Goal: Navigation & Orientation: Find specific page/section

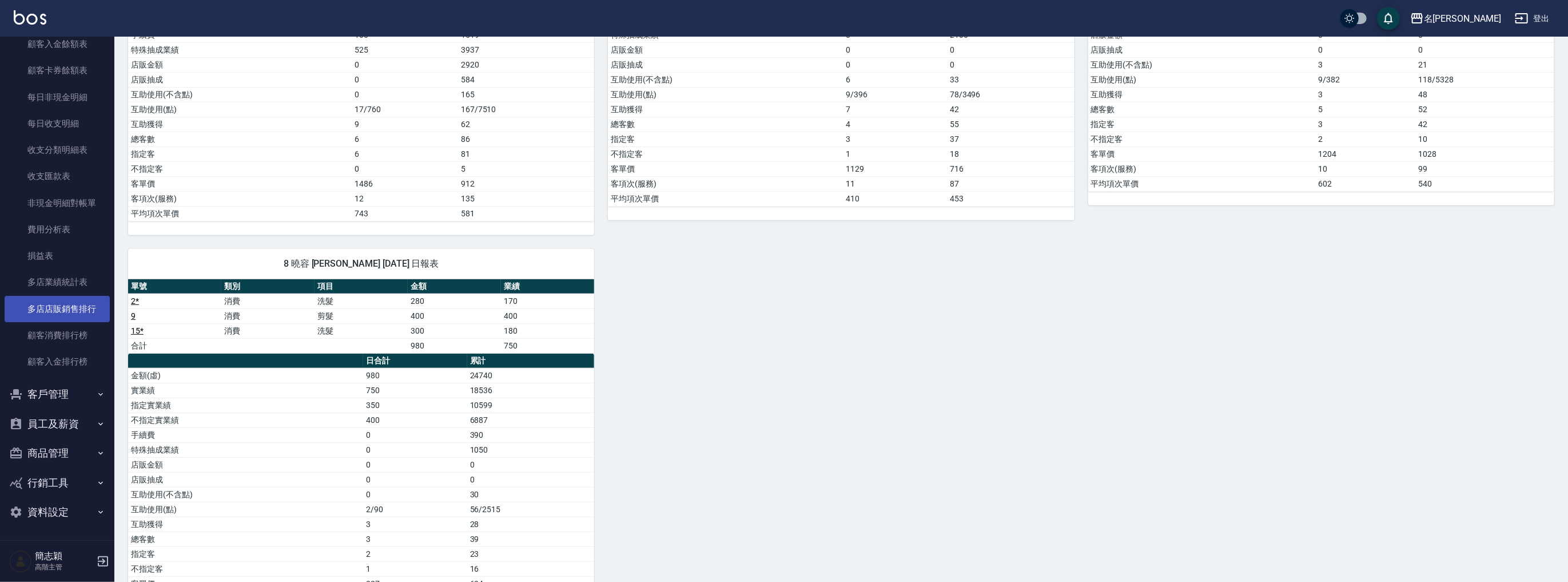
scroll to position [472, 0]
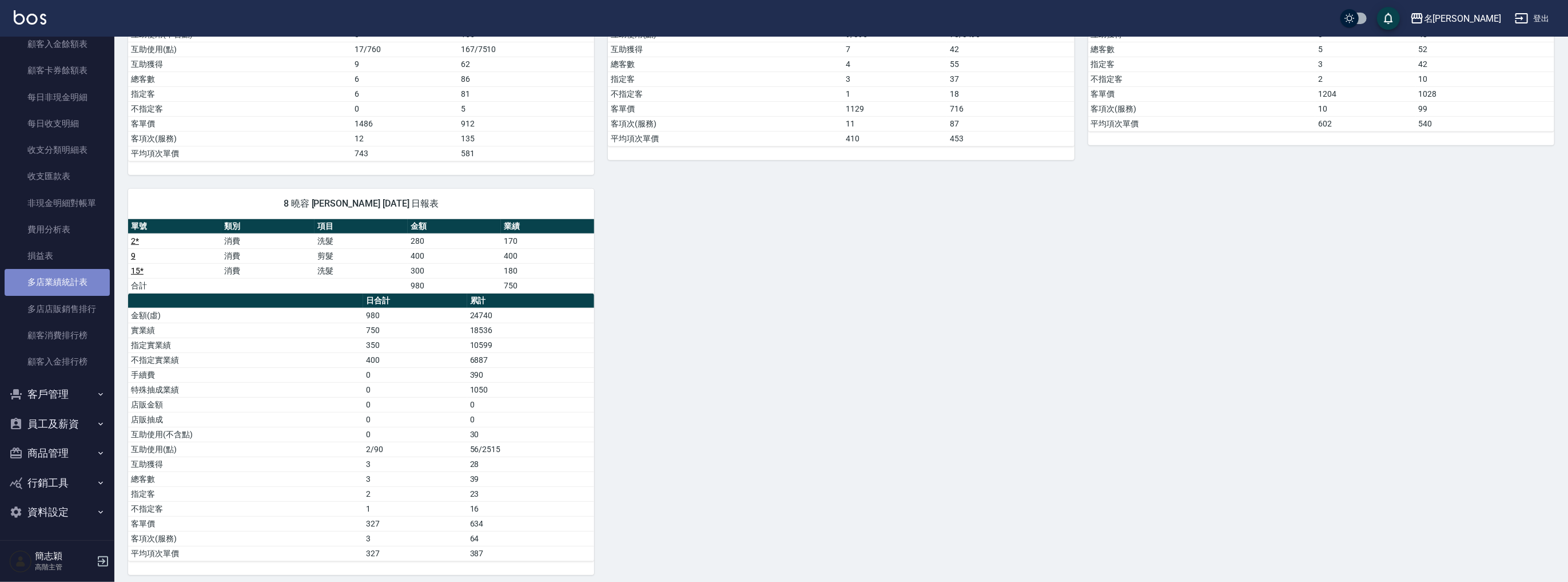
click at [66, 287] on link "多店業績統計表" at bounding box center [57, 282] width 105 height 27
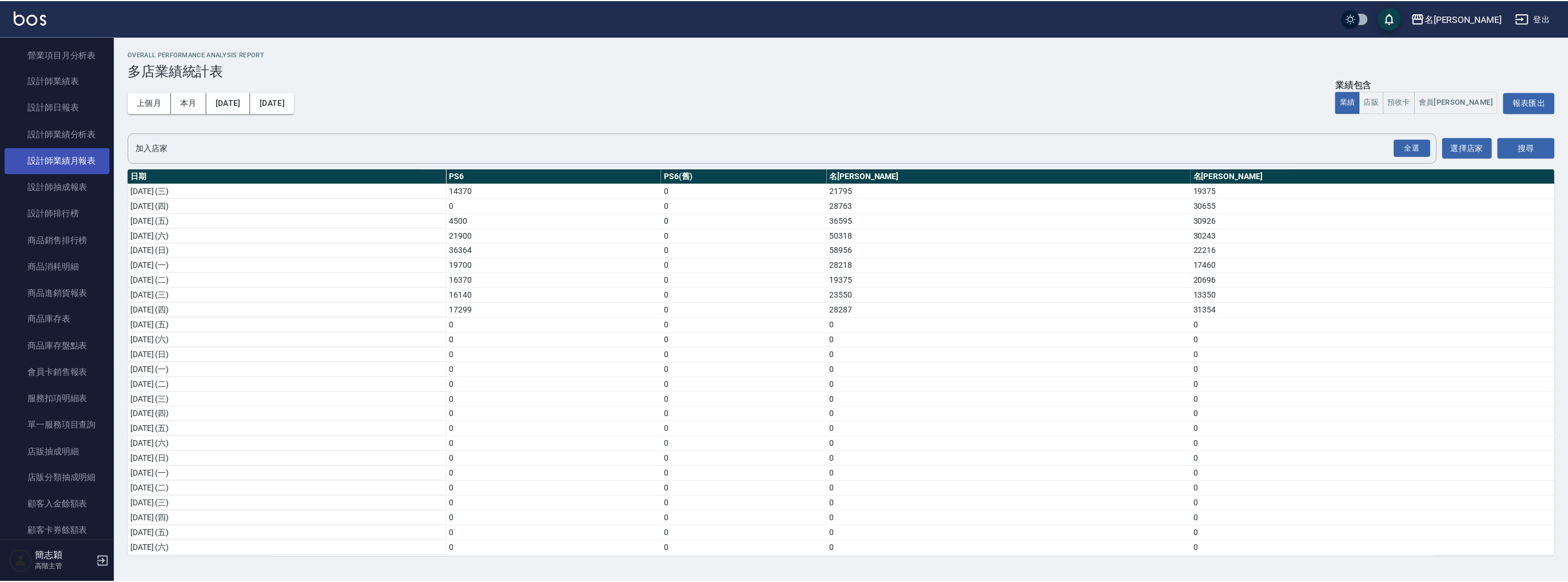
scroll to position [364, 0]
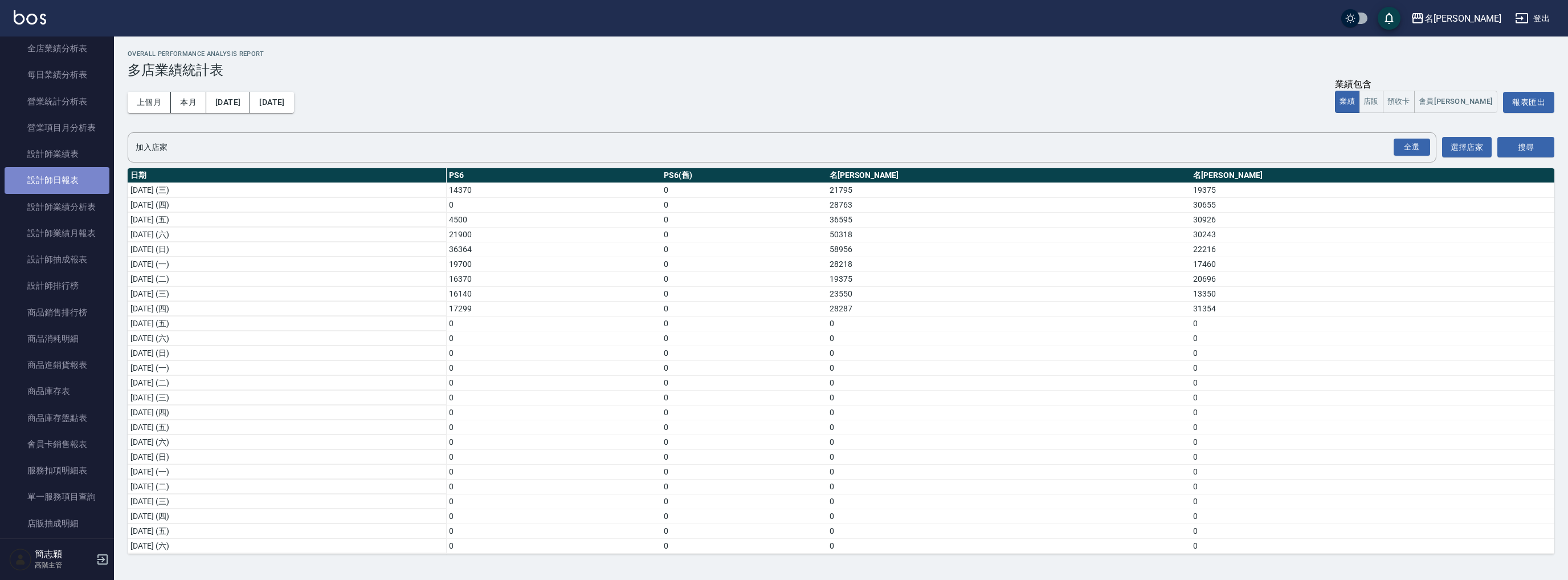
click at [71, 173] on link "設計師日報表" at bounding box center [57, 180] width 104 height 26
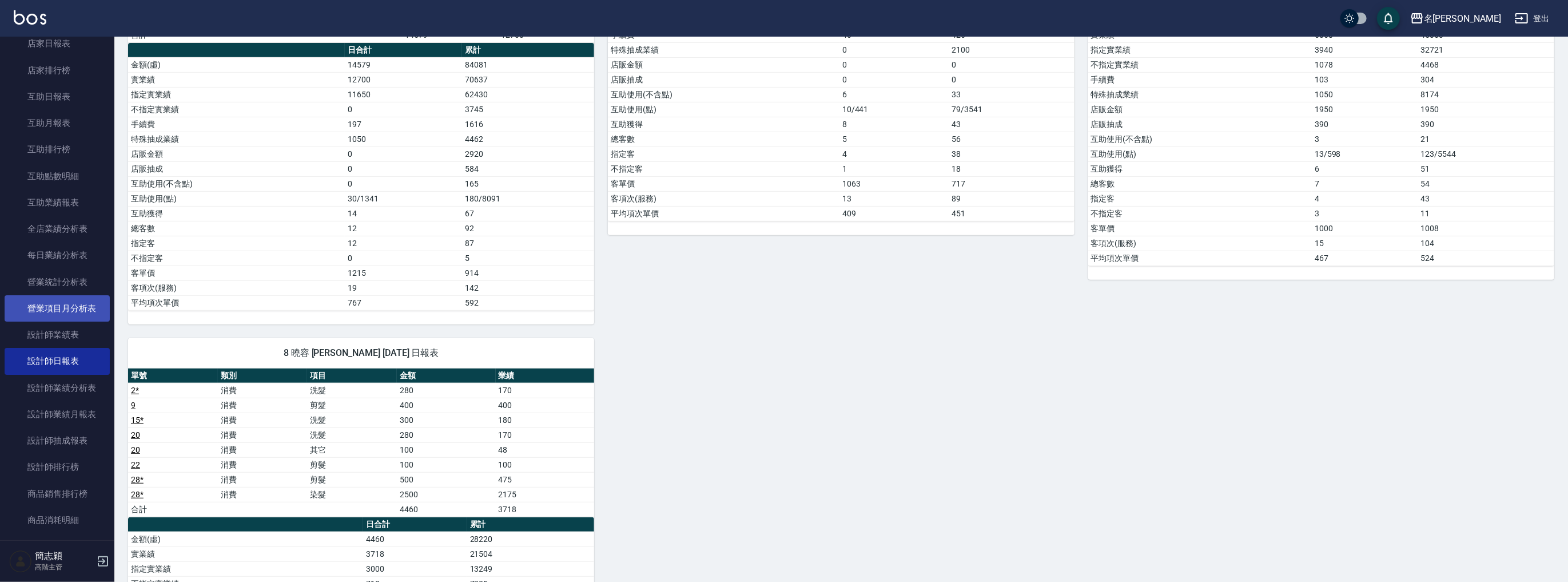
scroll to position [150, 0]
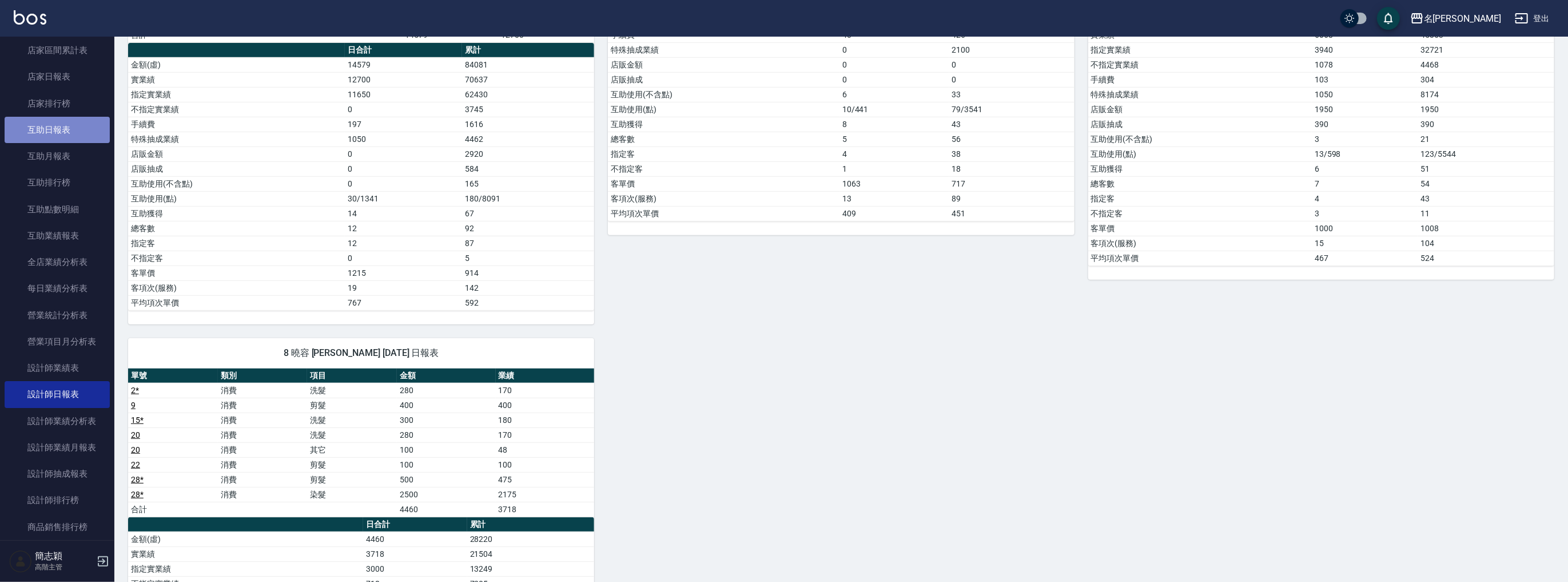
click at [62, 132] on link "互助日報表" at bounding box center [57, 129] width 105 height 27
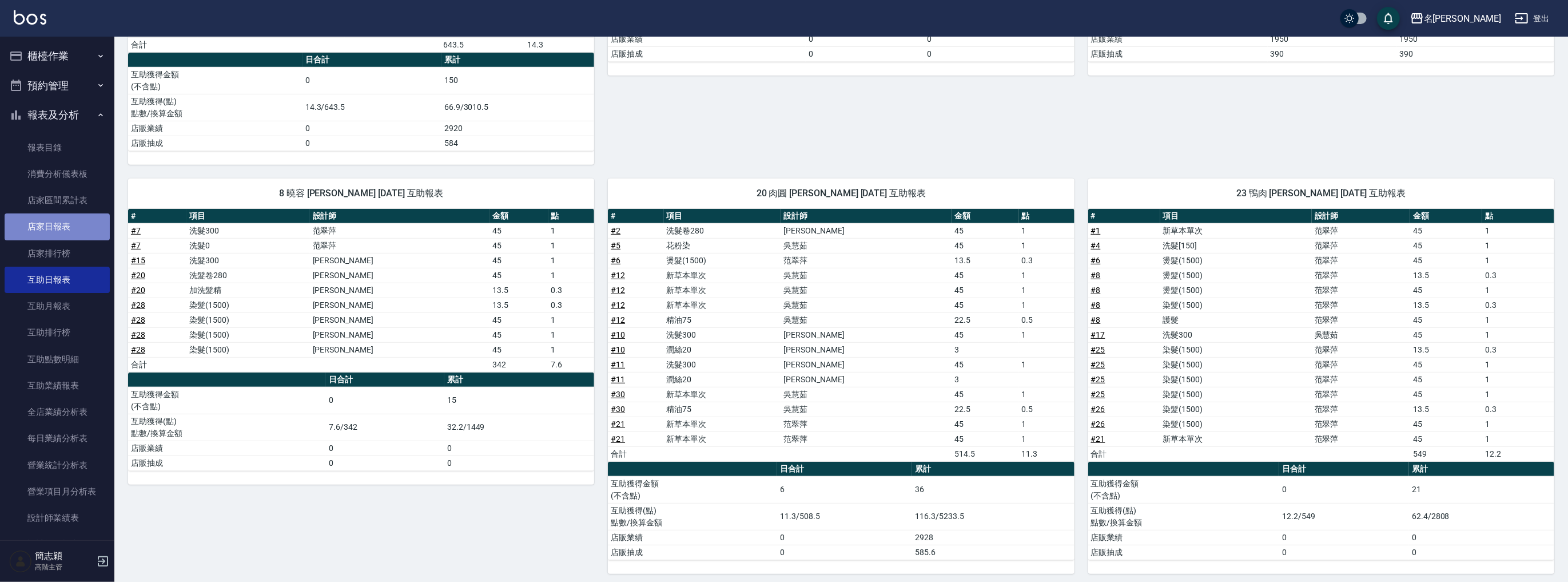
click at [66, 234] on link "店家日報表" at bounding box center [57, 226] width 105 height 27
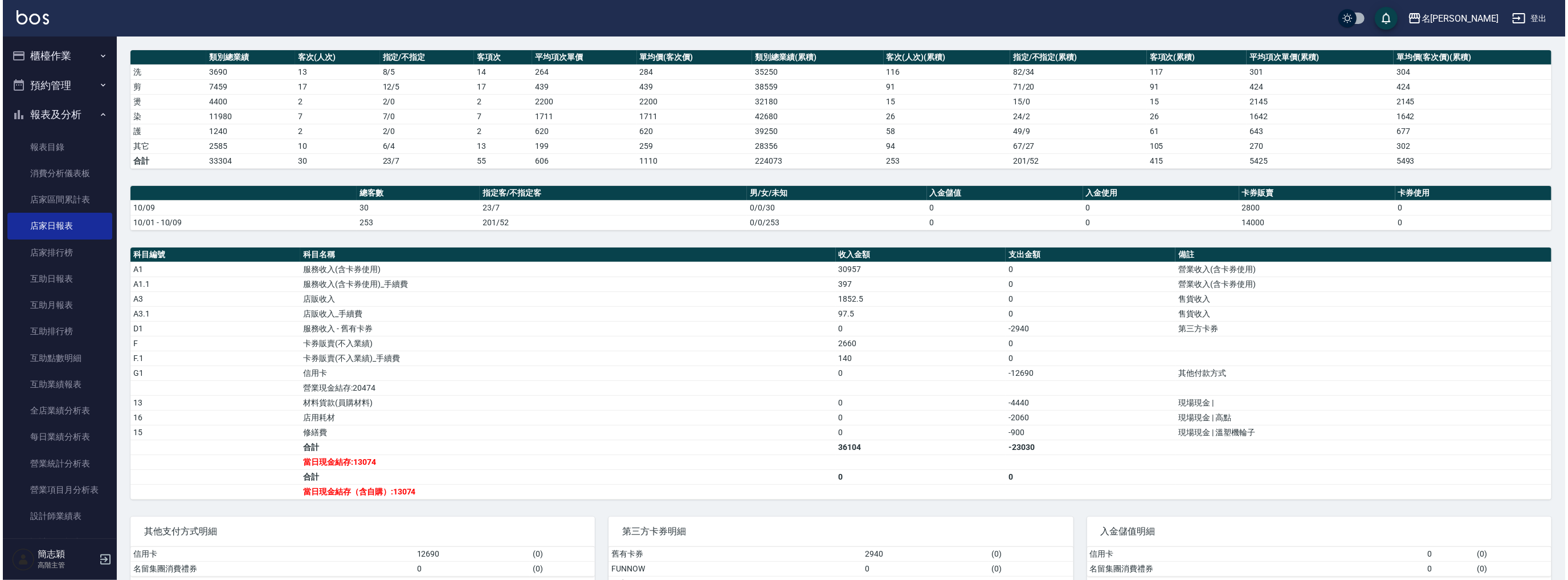
scroll to position [185, 0]
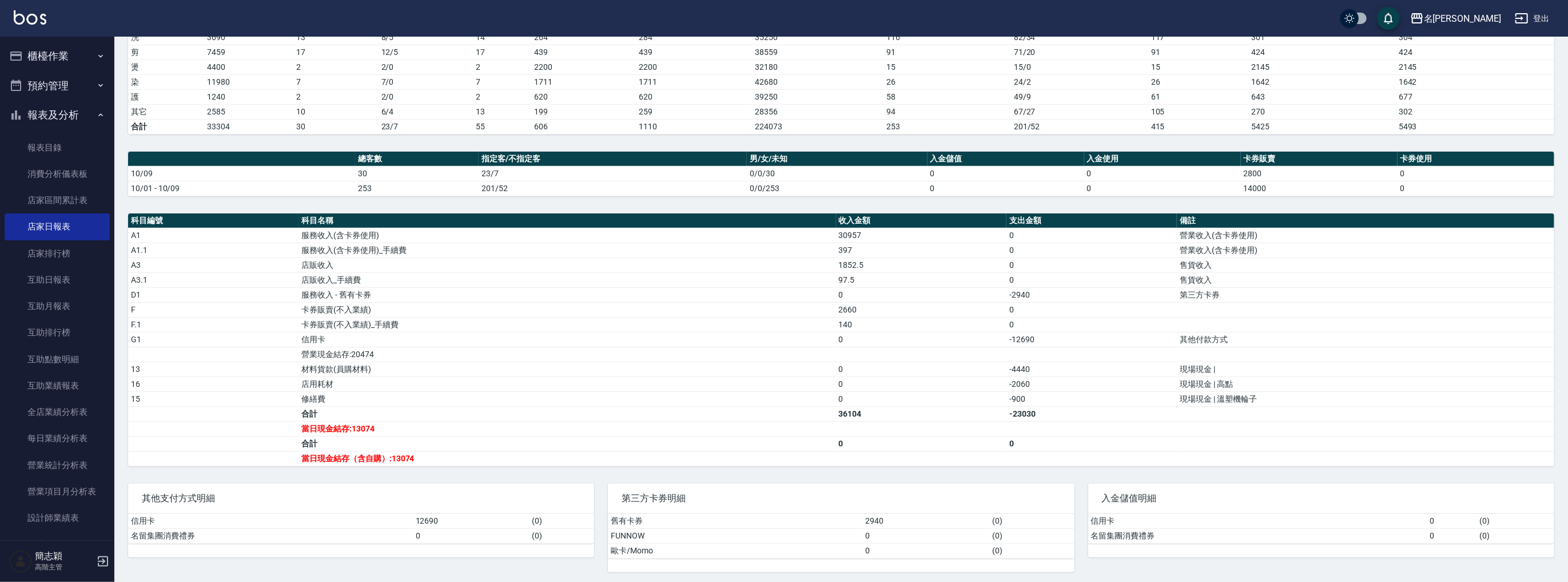
click at [1485, 21] on div "名[PERSON_NAME]" at bounding box center [1462, 19] width 77 height 14
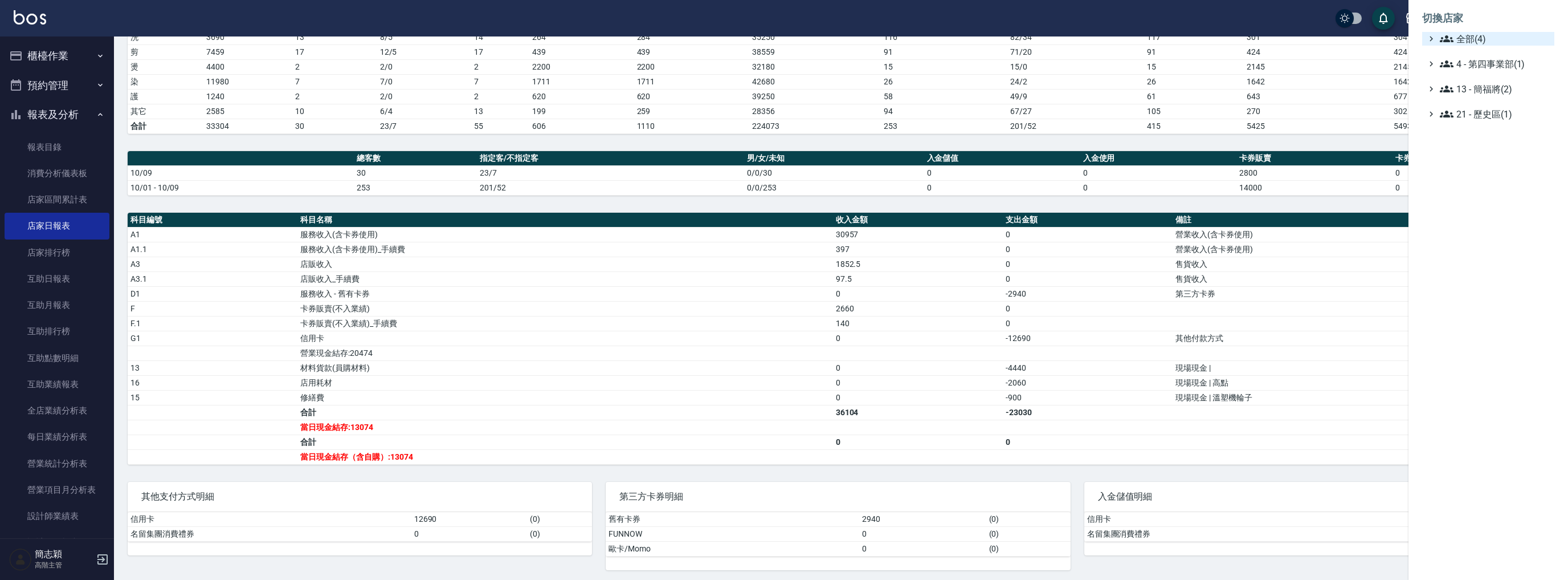
click at [1476, 34] on span "全部(4)" at bounding box center [1495, 39] width 110 height 14
click at [1477, 92] on span "名[PERSON_NAME]" at bounding box center [1494, 91] width 112 height 14
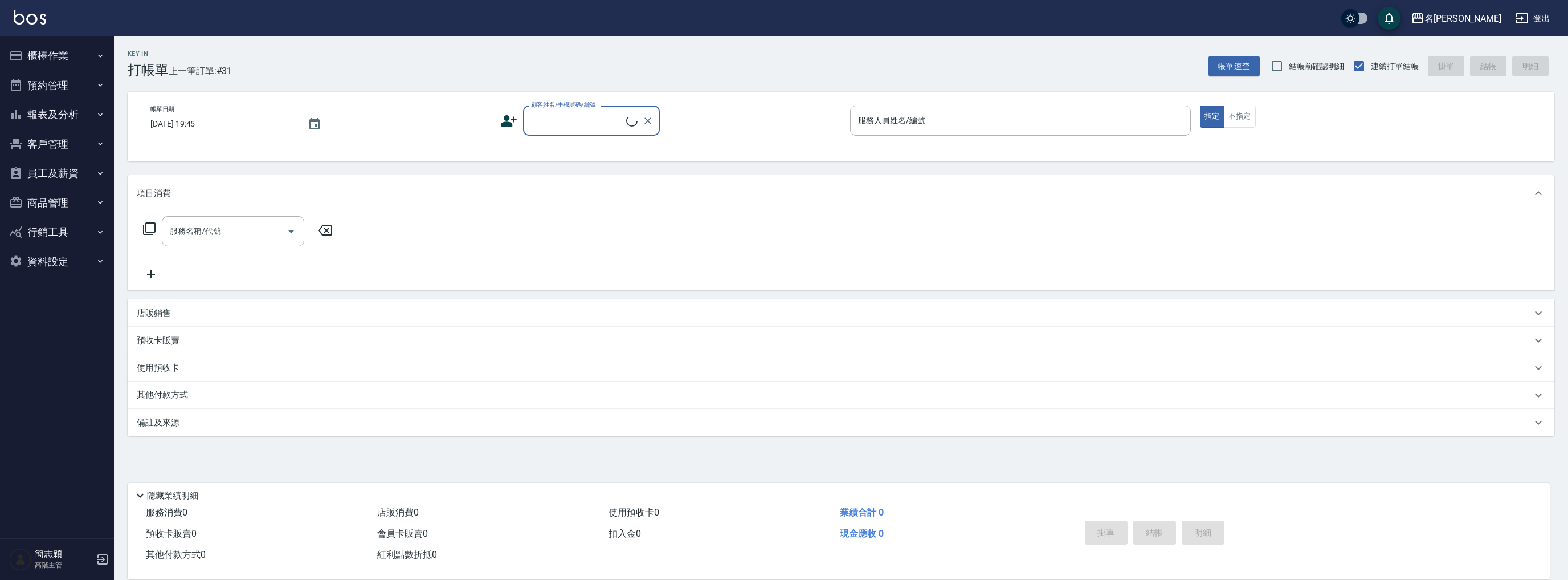
click at [67, 107] on button "報表及分析" at bounding box center [57, 114] width 104 height 29
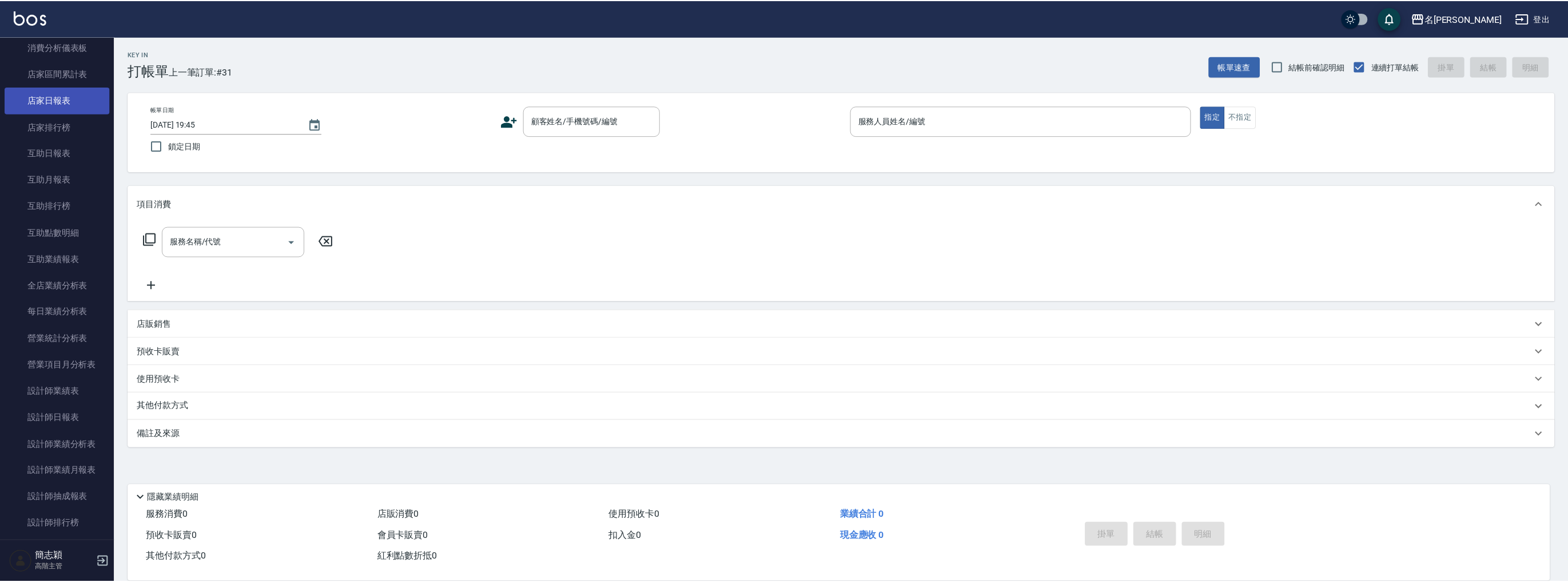
scroll to position [106, 0]
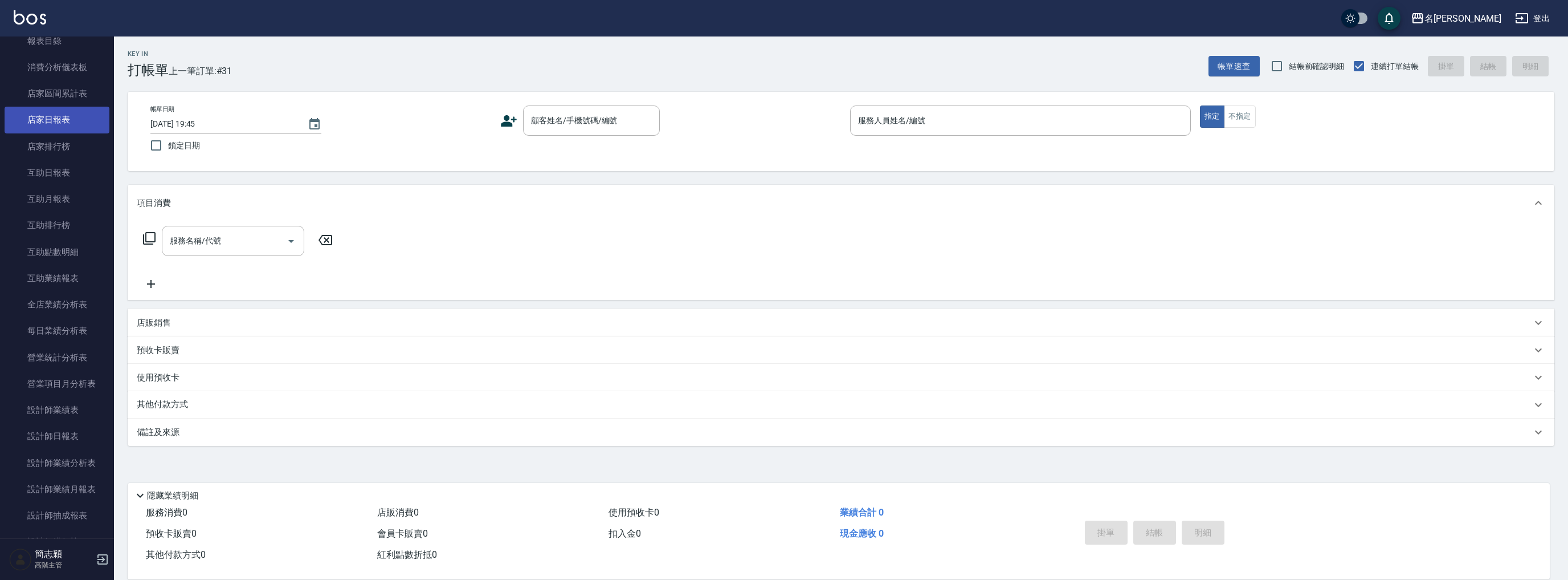
click at [67, 122] on link "店家日報表" at bounding box center [57, 120] width 104 height 26
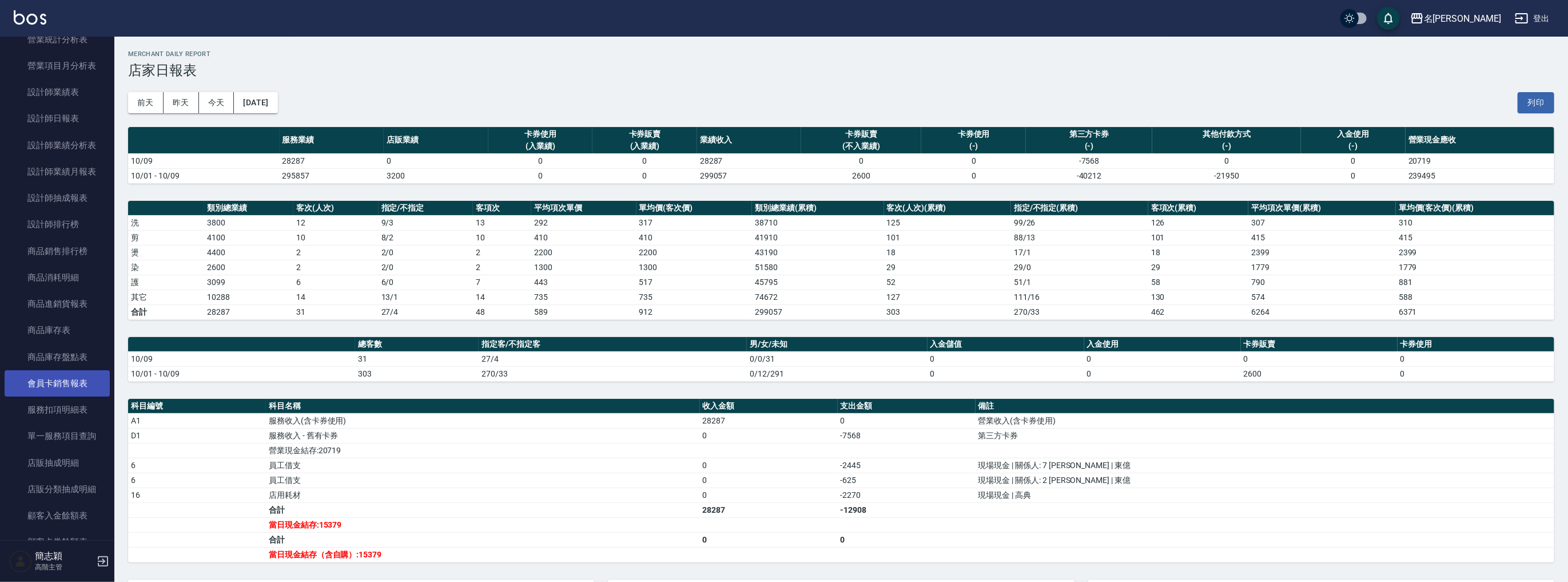
scroll to position [320, 0]
click at [62, 228] on link "設計師日報表" at bounding box center [57, 223] width 105 height 27
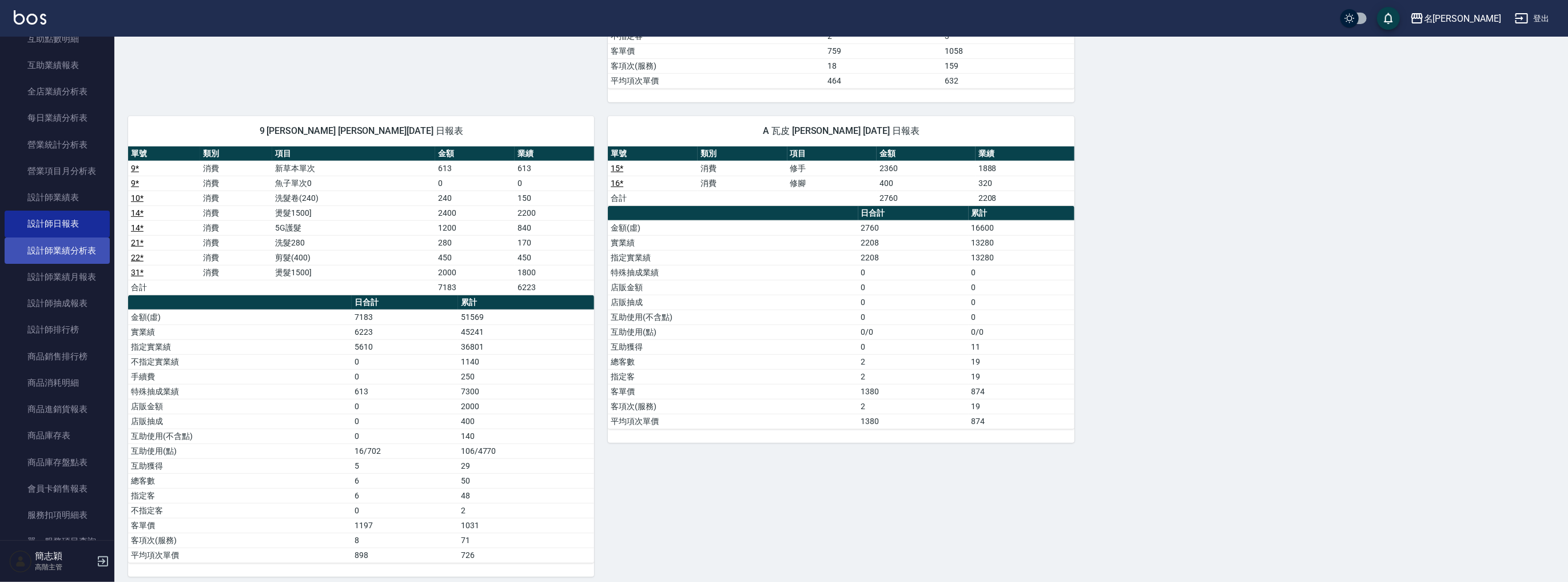
scroll to position [106, 0]
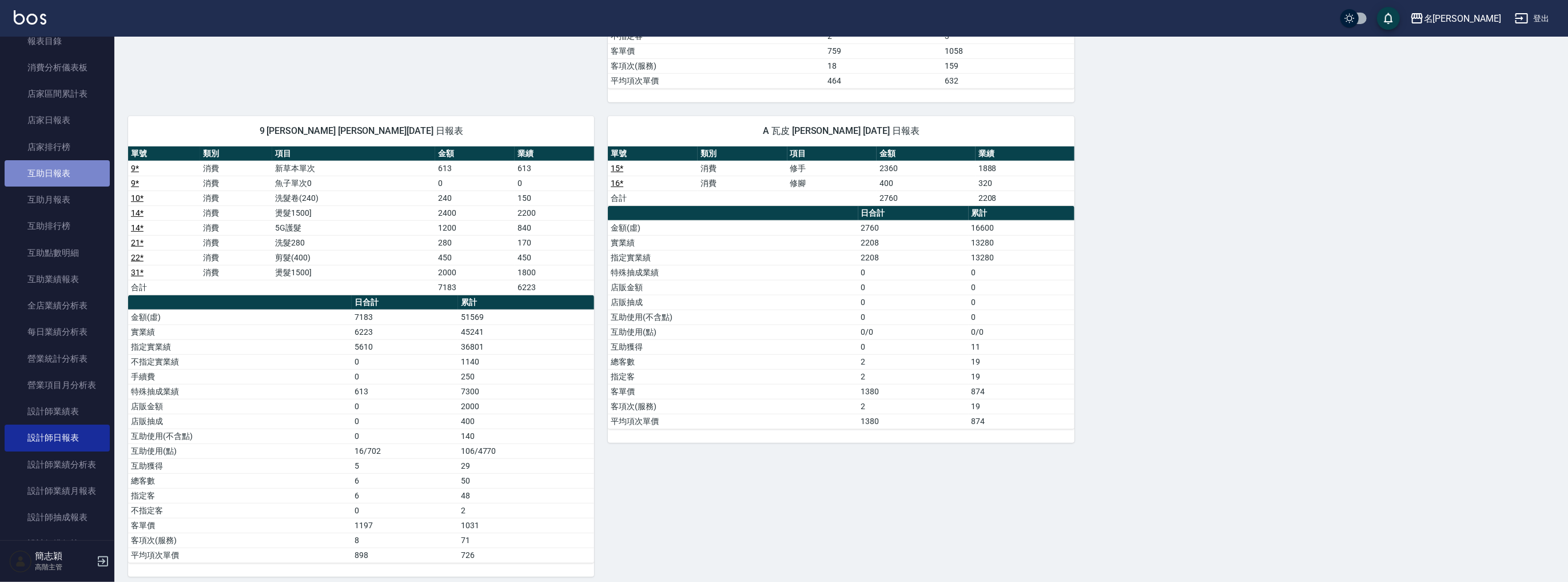
click at [66, 175] on link "互助日報表" at bounding box center [57, 173] width 105 height 27
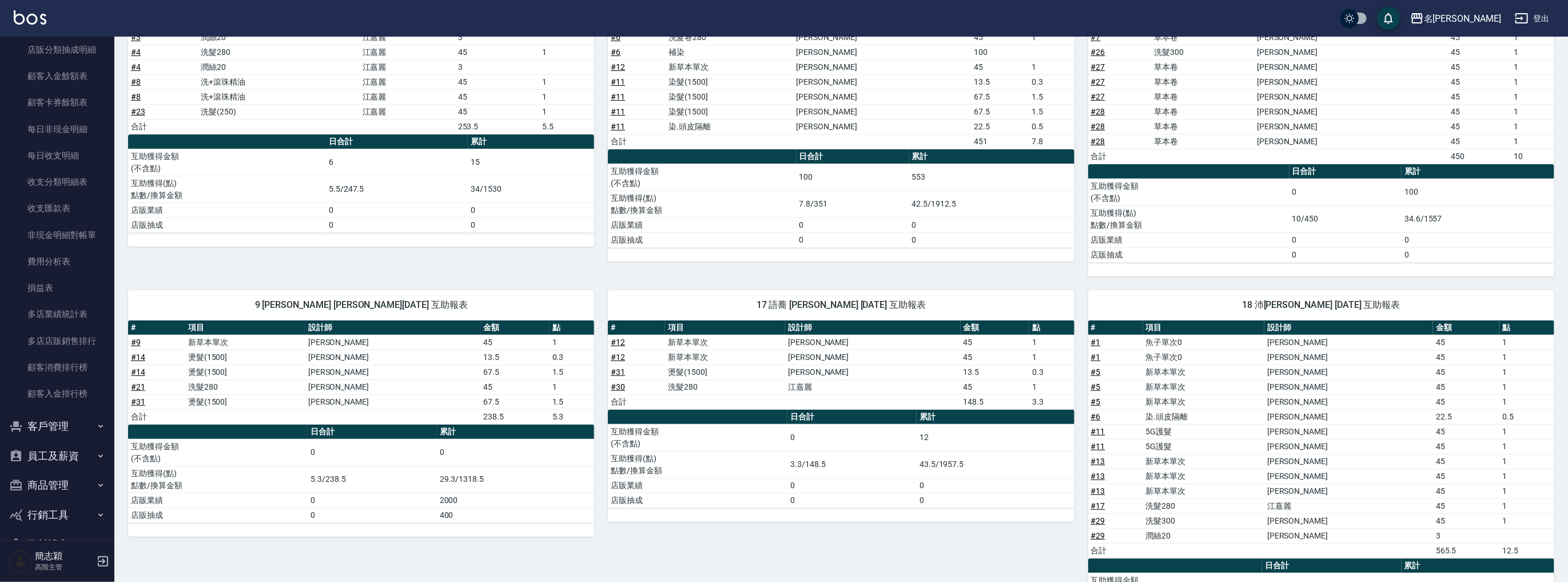
scroll to position [897, 0]
click at [67, 284] on link "多店業績統計表" at bounding box center [57, 282] width 105 height 27
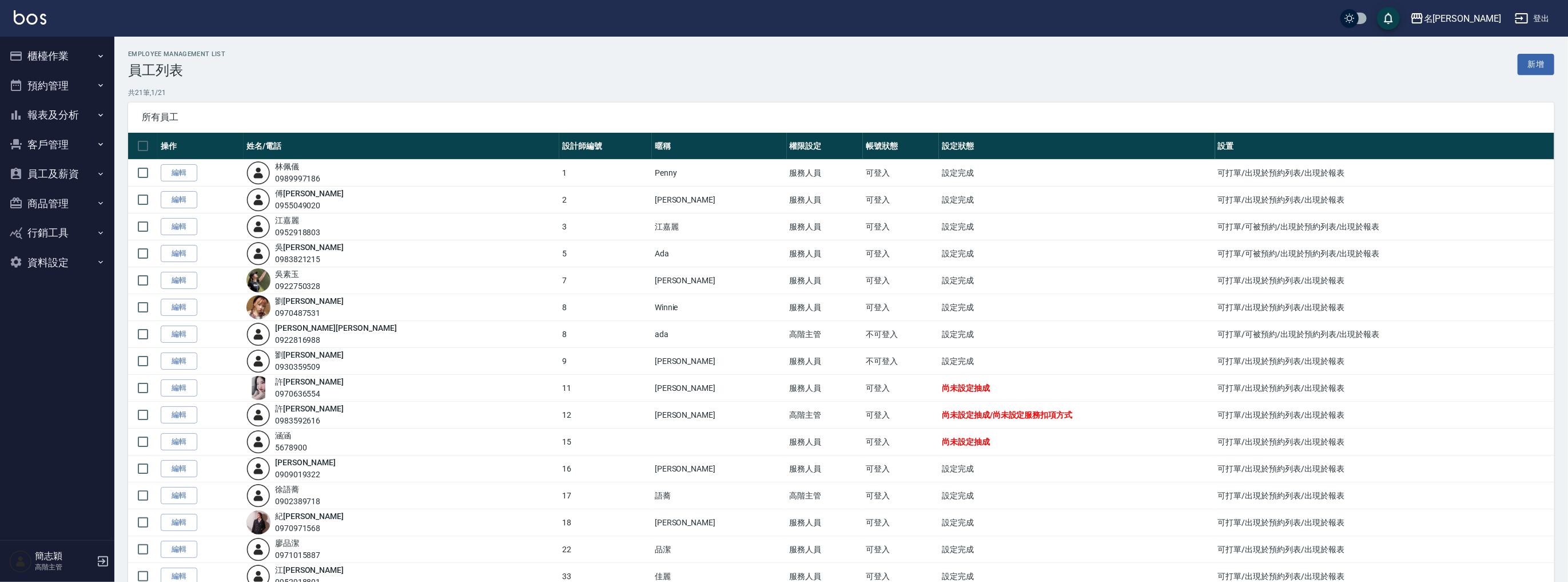
click at [55, 124] on button "報表及分析" at bounding box center [57, 114] width 105 height 29
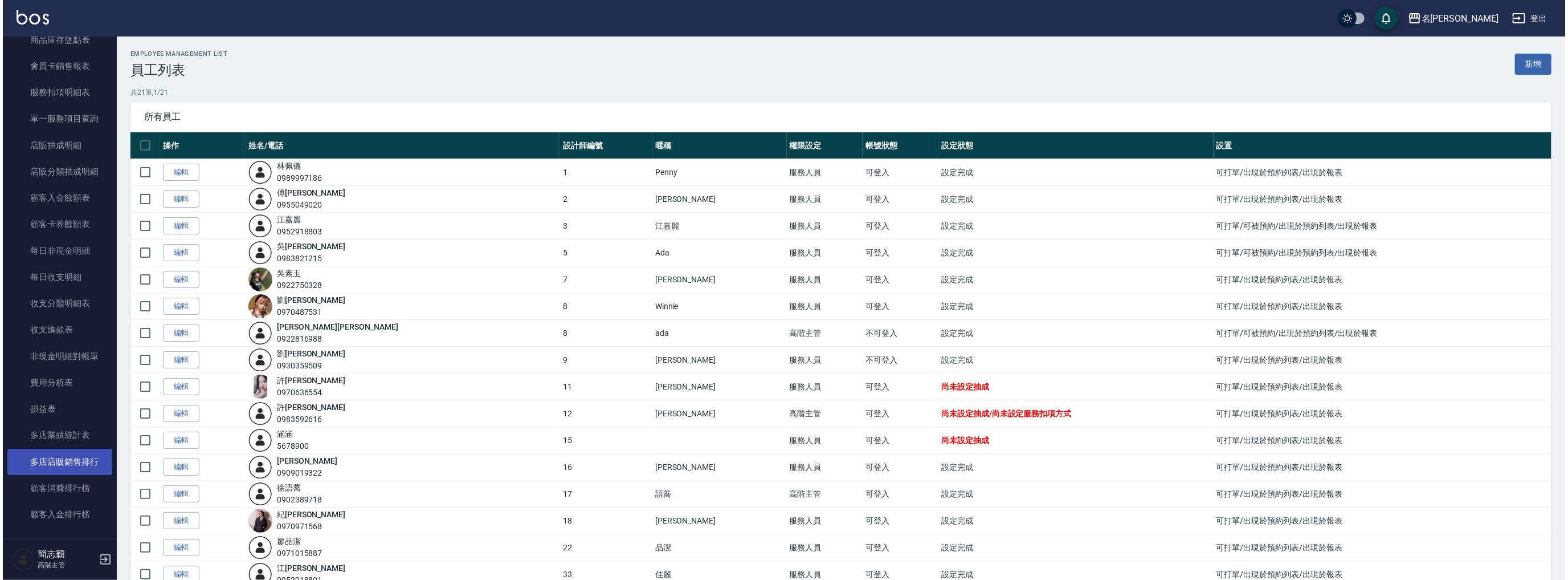
scroll to position [894, 0]
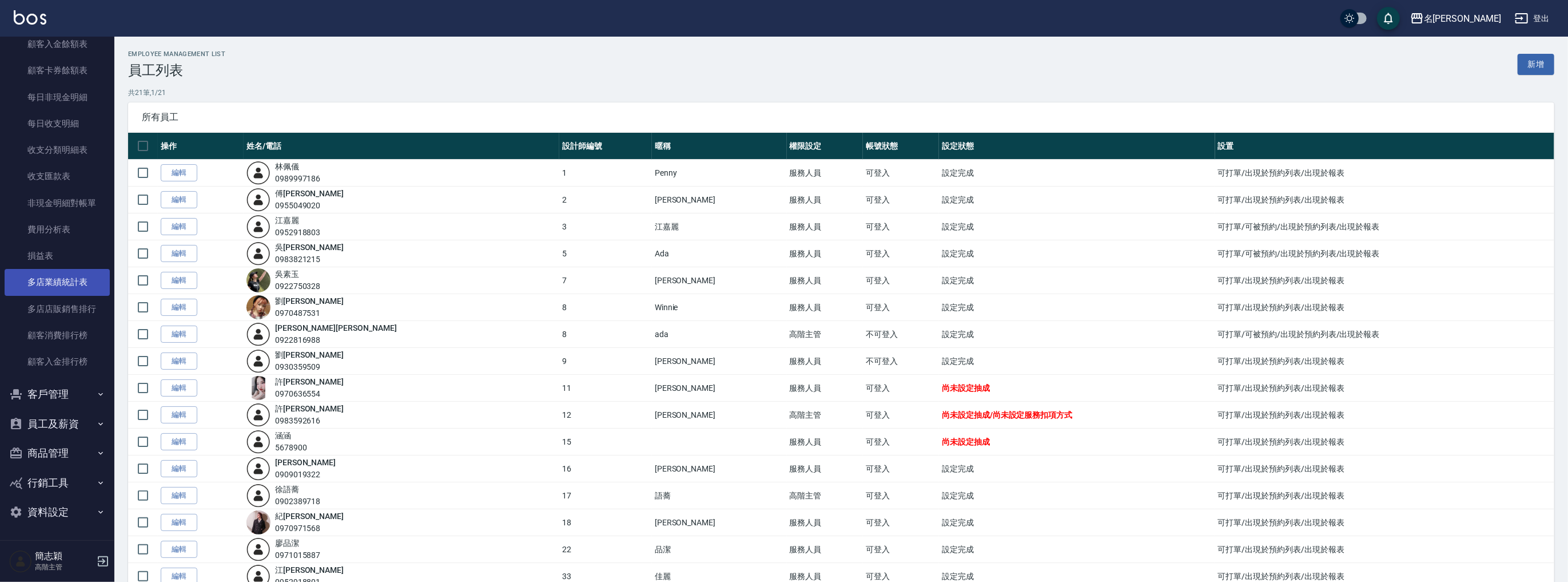
click at [70, 287] on link "多店業績統計表" at bounding box center [57, 282] width 105 height 27
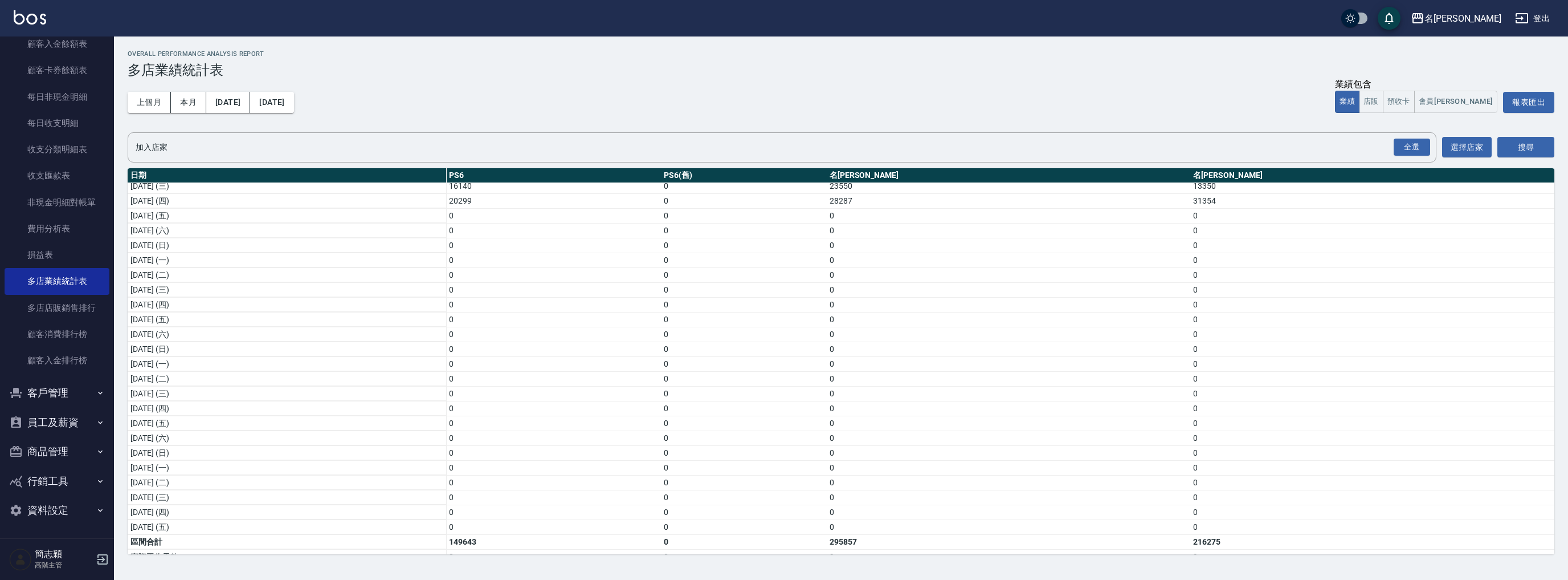
scroll to position [150, 0]
